Goal: Task Accomplishment & Management: Use online tool/utility

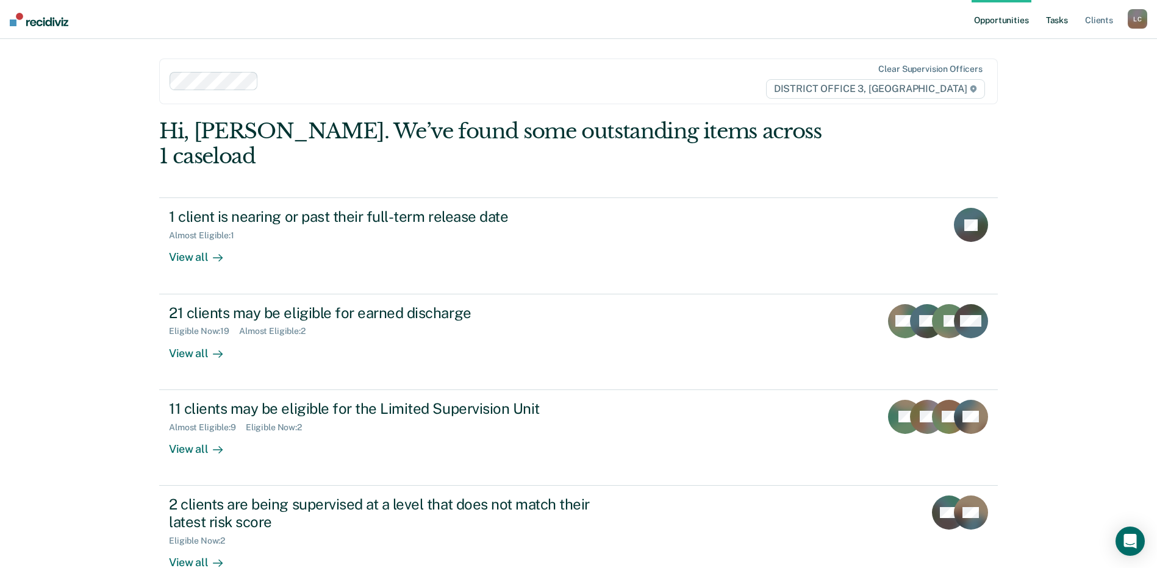
click at [1060, 18] on link "Tasks" at bounding box center [1056, 19] width 27 height 39
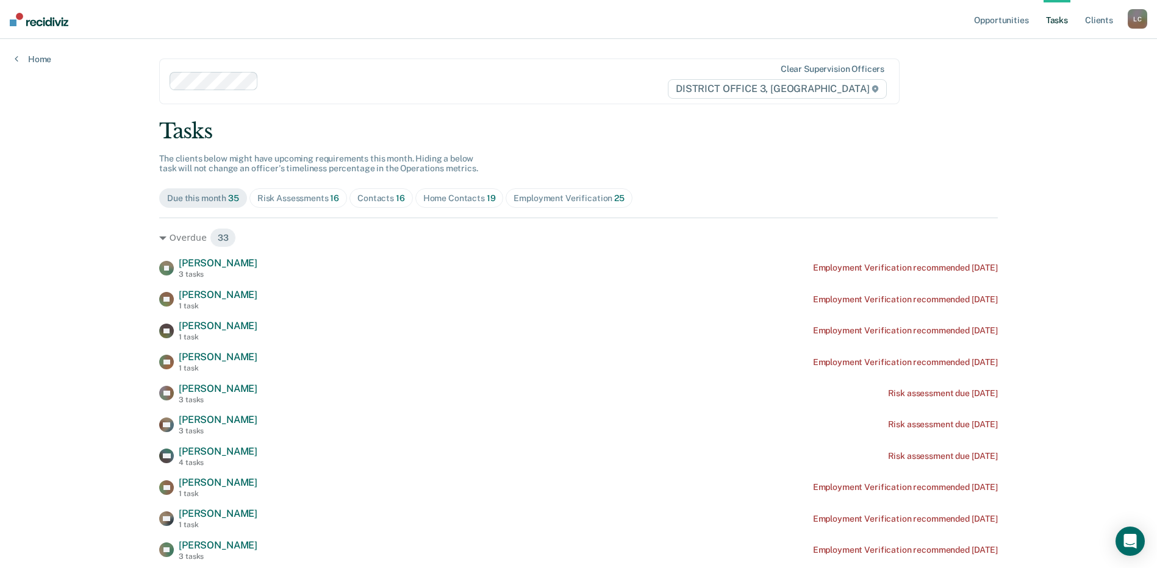
click at [455, 194] on div "Home Contacts 19" at bounding box center [459, 198] width 73 height 10
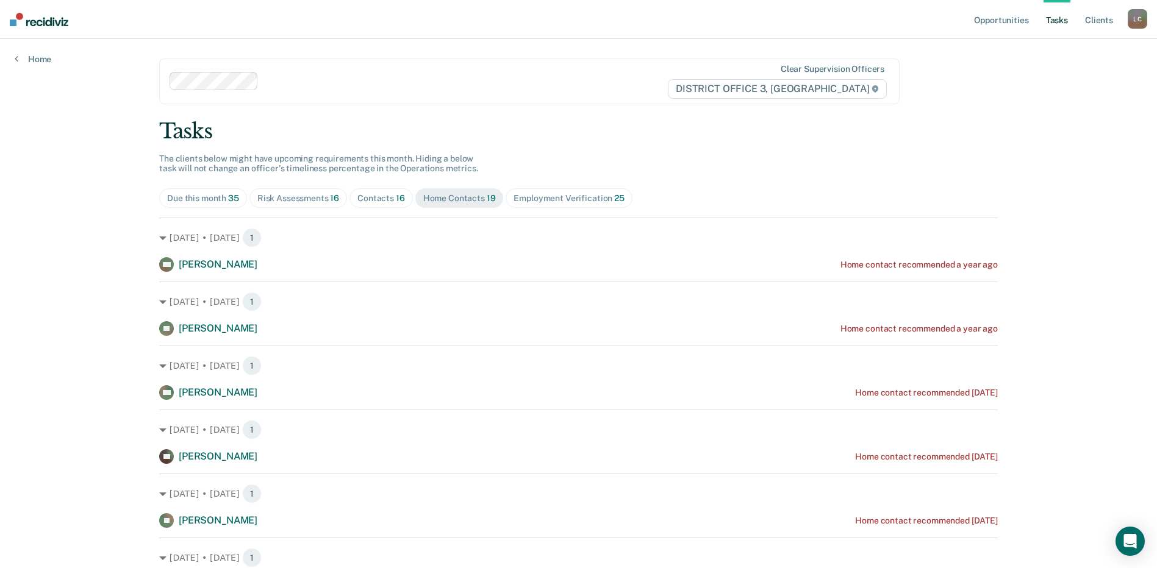
click at [363, 198] on div "Contacts 16" at bounding box center [381, 198] width 48 height 10
click at [324, 198] on div "Risk Assessments 16" at bounding box center [298, 198] width 82 height 10
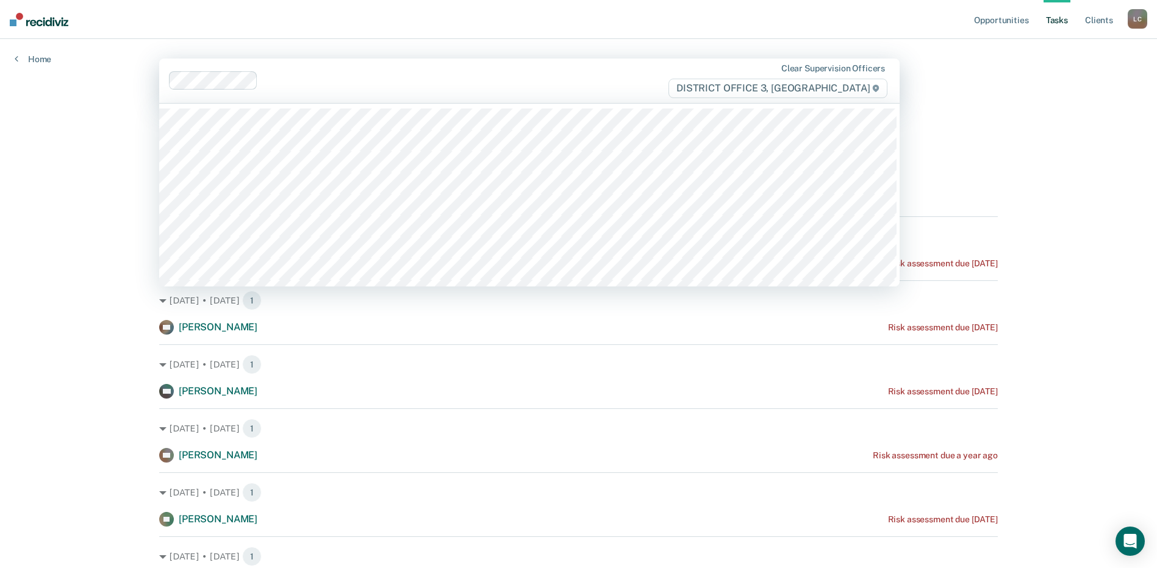
drag, startPoint x: 653, startPoint y: 73, endPoint x: 645, endPoint y: 74, distance: 8.0
click at [654, 73] on div at bounding box center [418, 80] width 499 height 18
